Goal: Task Accomplishment & Management: Manage account settings

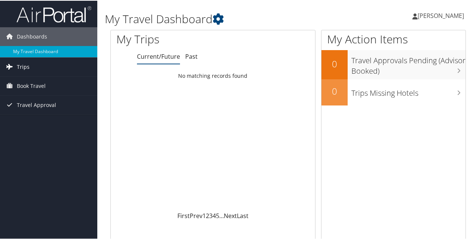
click at [21, 67] on span "Trips" at bounding box center [23, 66] width 13 height 19
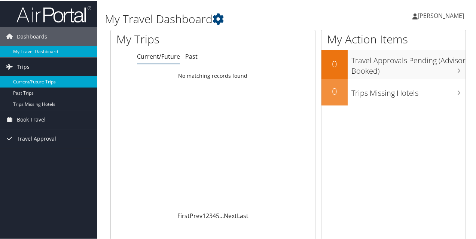
click at [22, 85] on link "Current/Future Trips" at bounding box center [48, 81] width 97 height 11
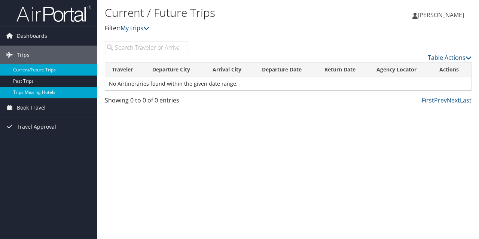
click at [22, 92] on link "Trips Missing Hotels" at bounding box center [48, 92] width 97 height 11
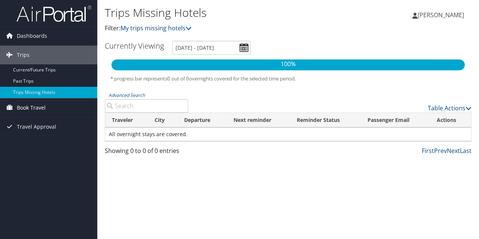
click at [22, 104] on span "Book Travel" at bounding box center [31, 107] width 29 height 19
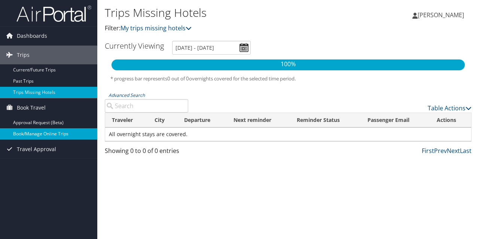
click at [24, 133] on link "Book/Manage Online Trips" at bounding box center [48, 133] width 97 height 11
